Goal: Task Accomplishment & Management: Use online tool/utility

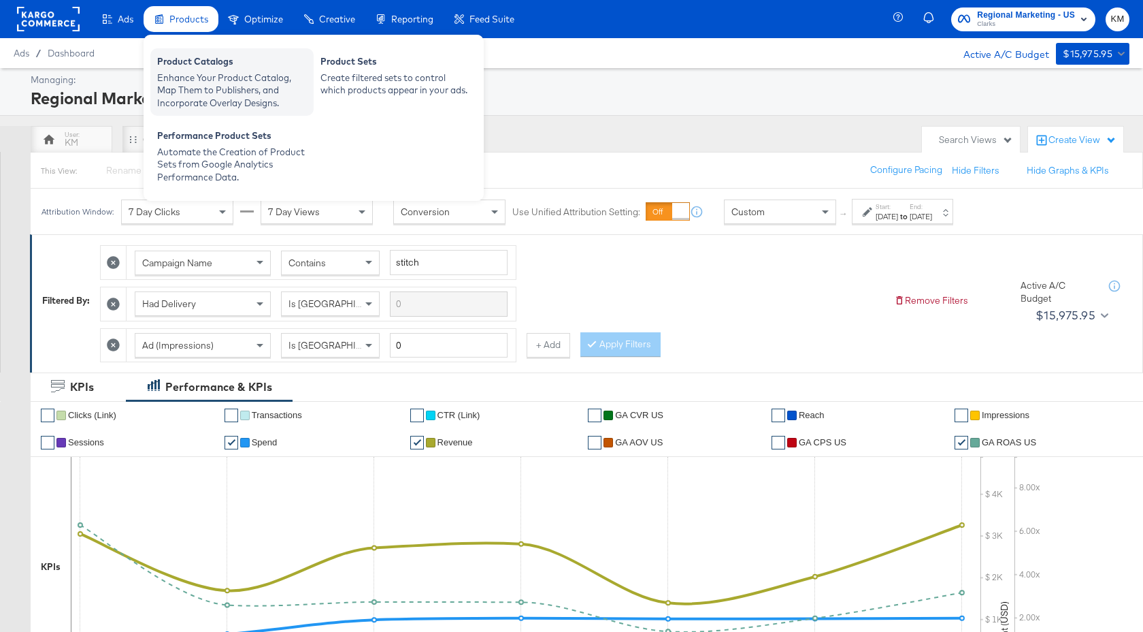
click at [200, 74] on div "Enhance Your Product Catalog, Map Them to Publishers, and Incorporate Overlay D…" at bounding box center [232, 90] width 150 height 38
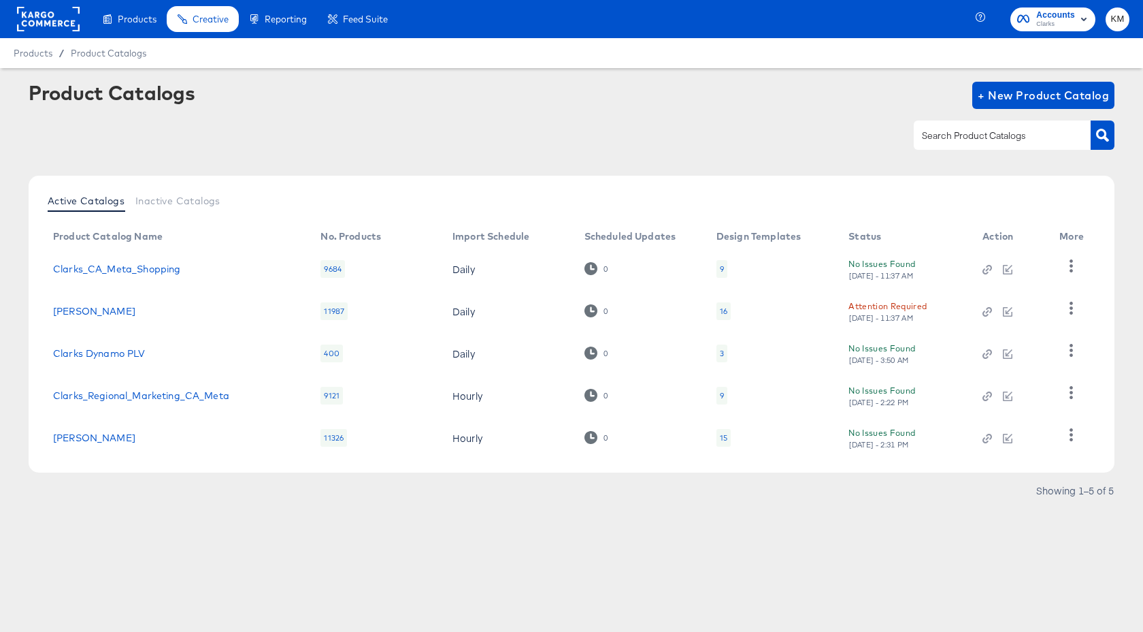
click at [723, 308] on div "16" at bounding box center [723, 311] width 7 height 11
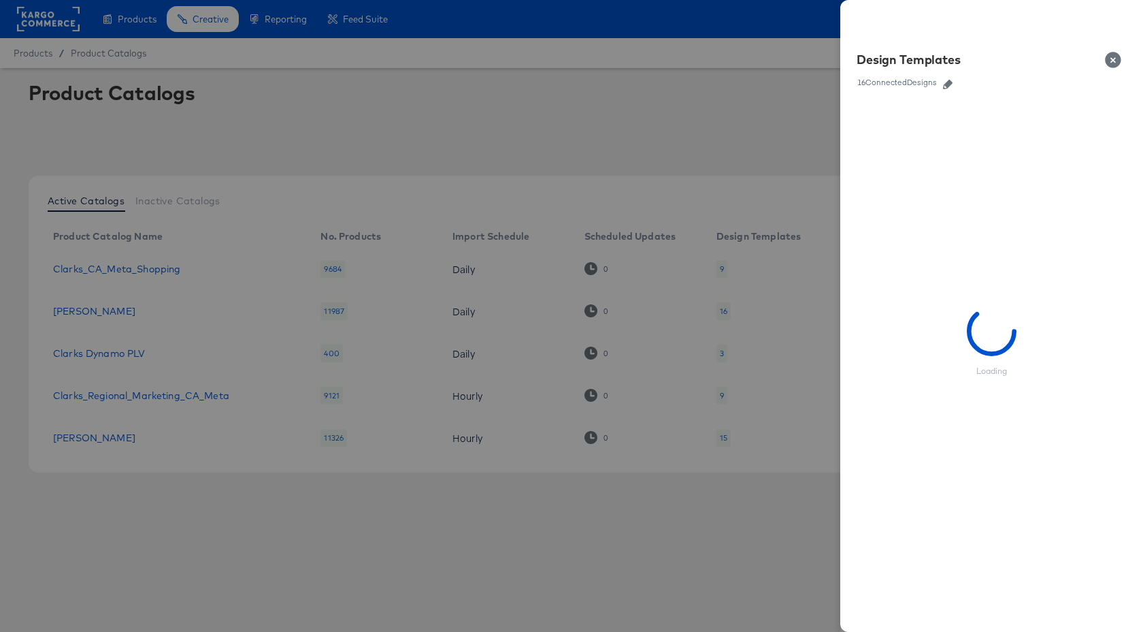
click at [947, 85] on icon "button" at bounding box center [948, 85] width 10 height 10
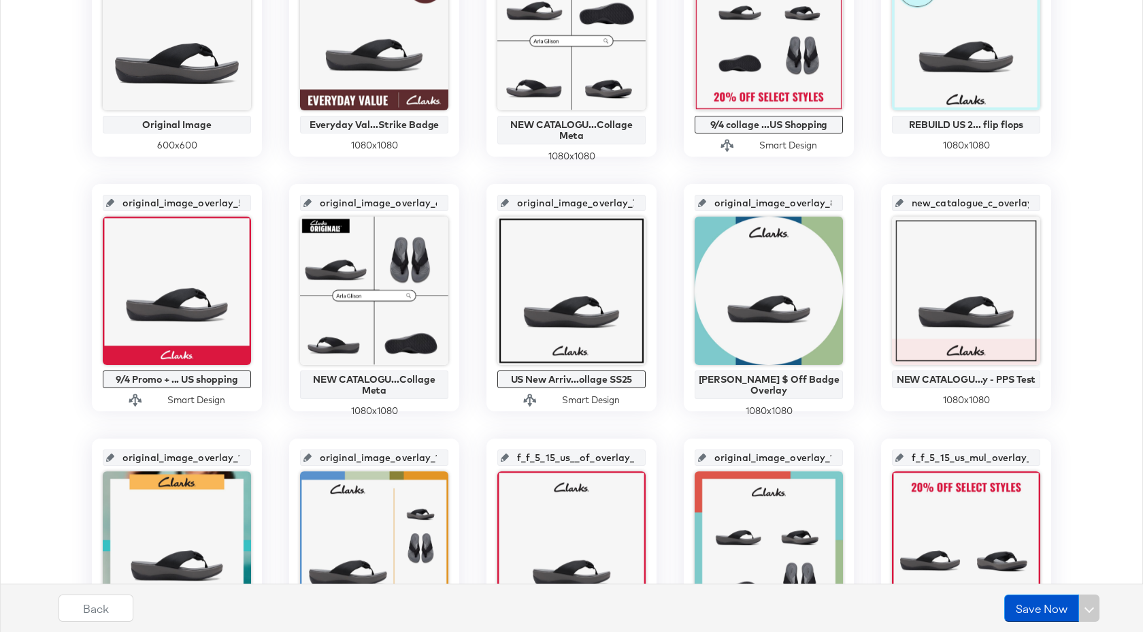
scroll to position [545, 0]
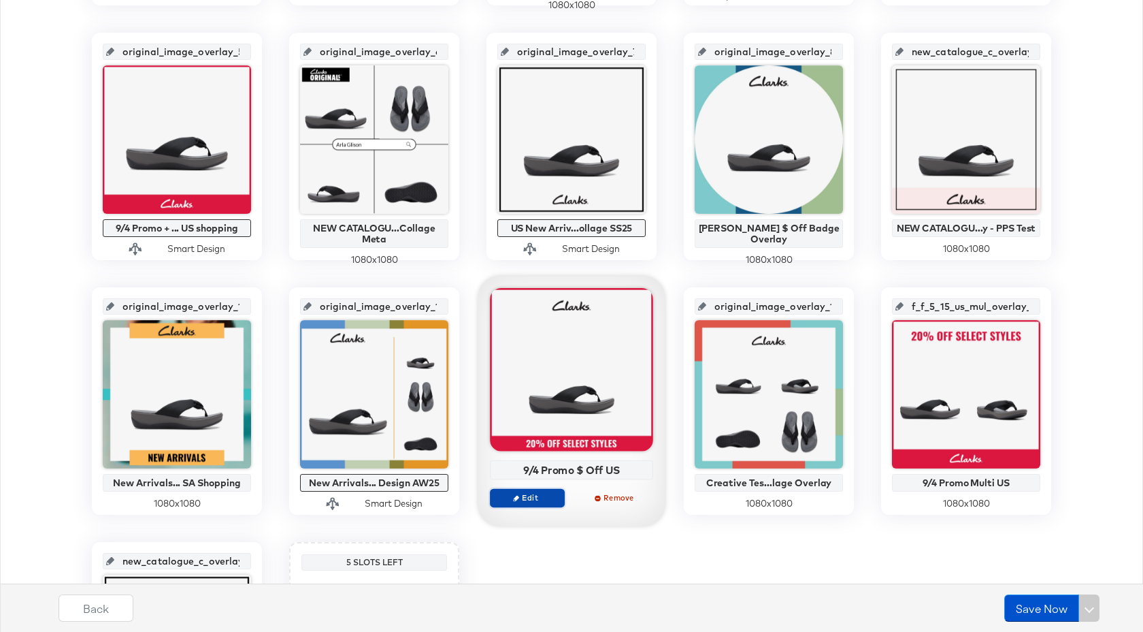
click at [538, 493] on span "Edit" at bounding box center [527, 497] width 63 height 10
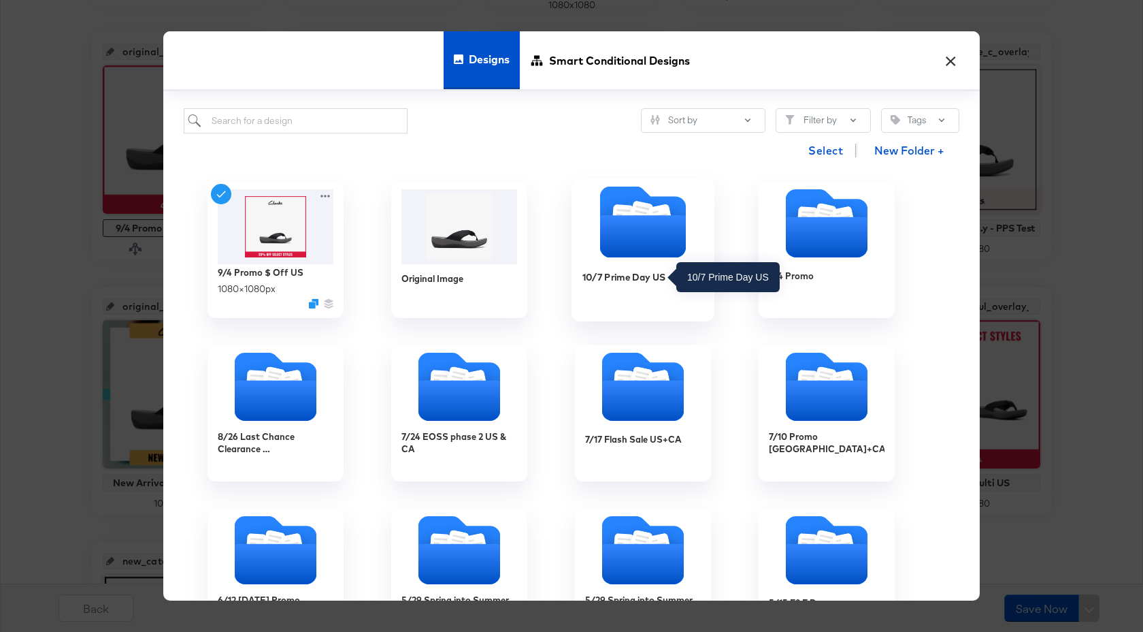
click at [629, 276] on div "10/7 Prime Day US" at bounding box center [625, 276] width 84 height 13
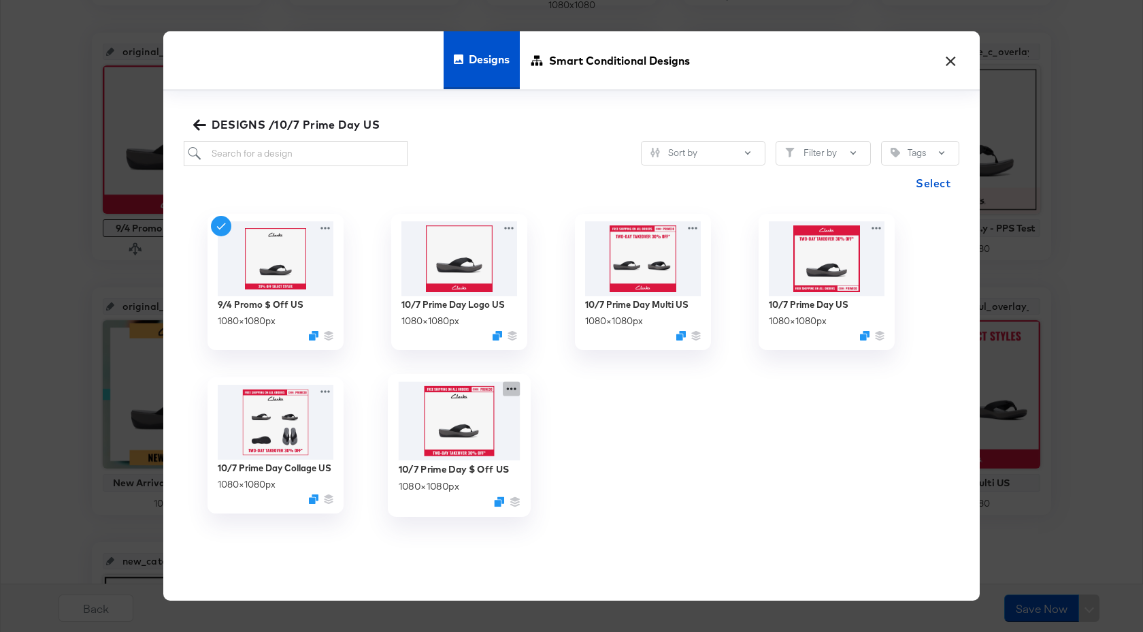
click at [512, 389] on icon at bounding box center [512, 388] width 10 height 3
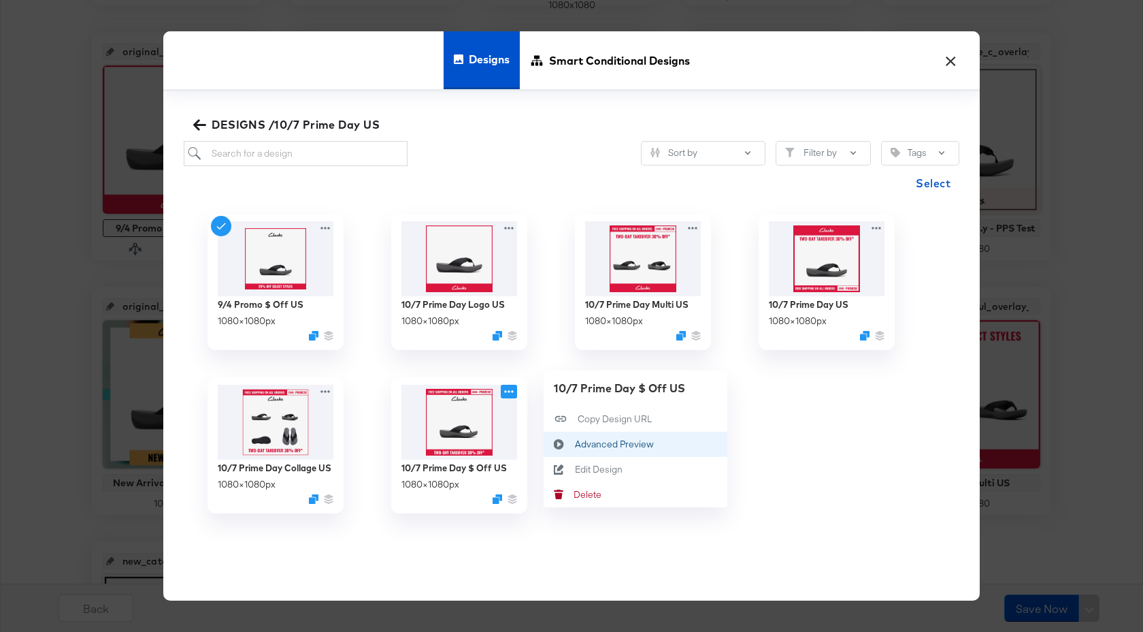
click at [575, 444] on div "Advanced Preview Advanced Preview" at bounding box center [575, 444] width 0 height 0
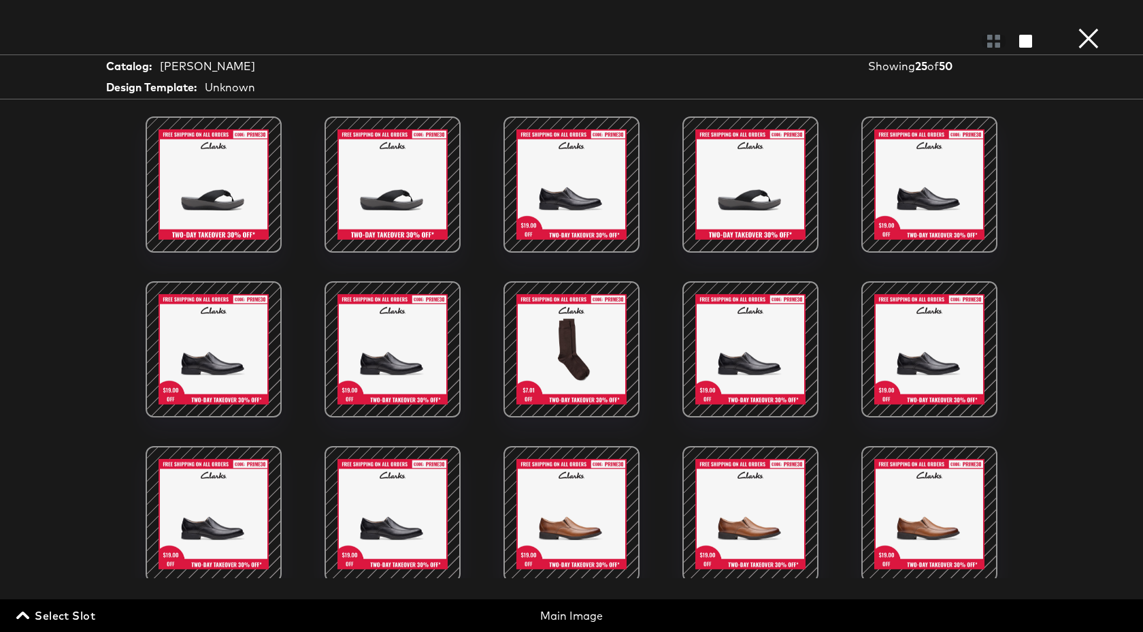
click at [1084, 27] on button "×" at bounding box center [1088, 13] width 27 height 27
